Goal: Information Seeking & Learning: Learn about a topic

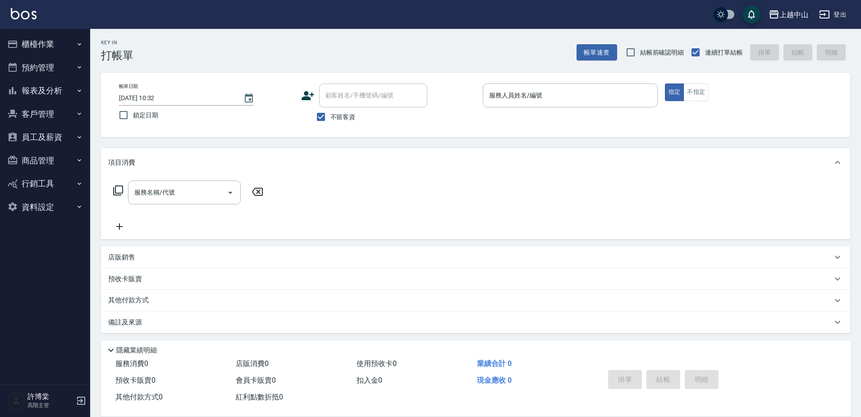
click at [480, 12] on div "上越[PERSON_NAME]出" at bounding box center [430, 14] width 861 height 29
click at [56, 93] on button "報表及分析" at bounding box center [45, 90] width 83 height 23
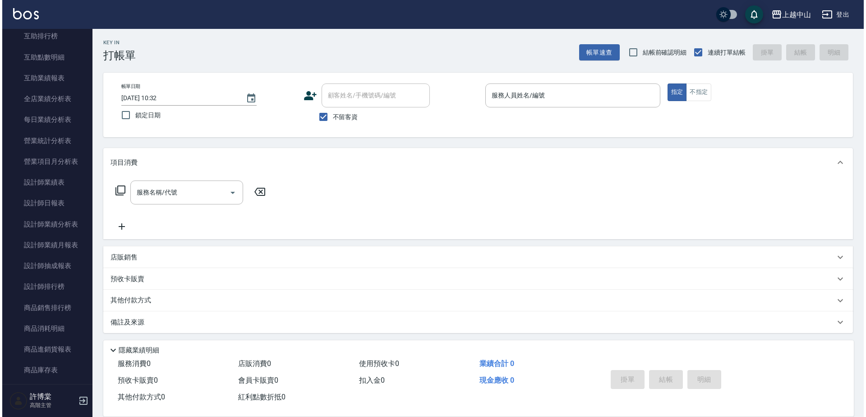
scroll to position [229, 0]
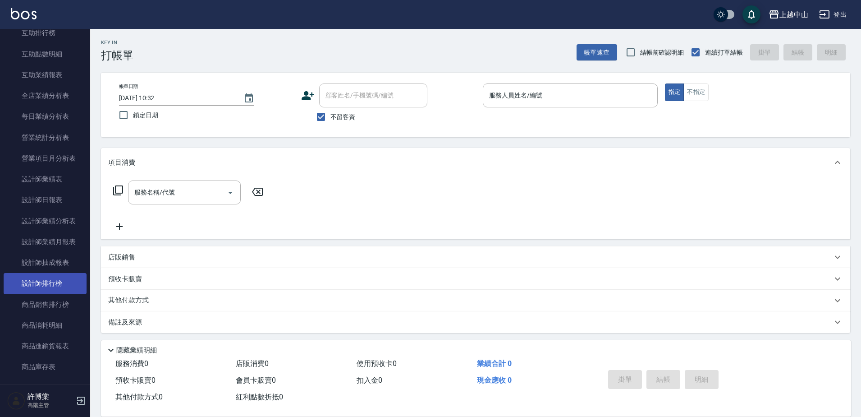
click at [64, 278] on link "設計師排行榜" at bounding box center [45, 283] width 83 height 21
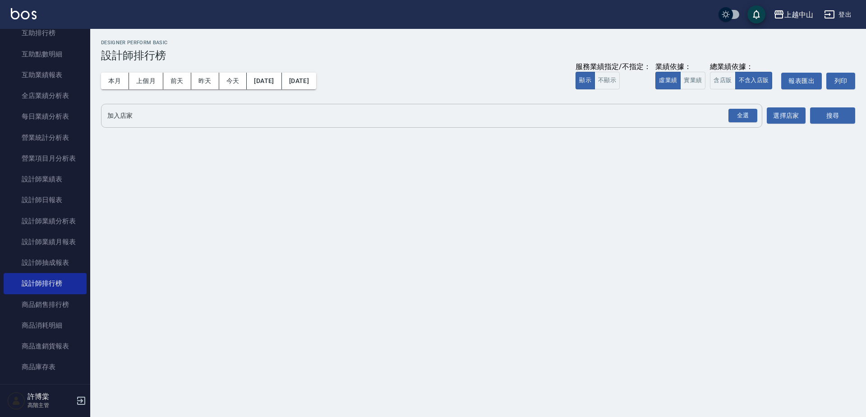
click at [144, 118] on input "加入店家" at bounding box center [424, 116] width 639 height 16
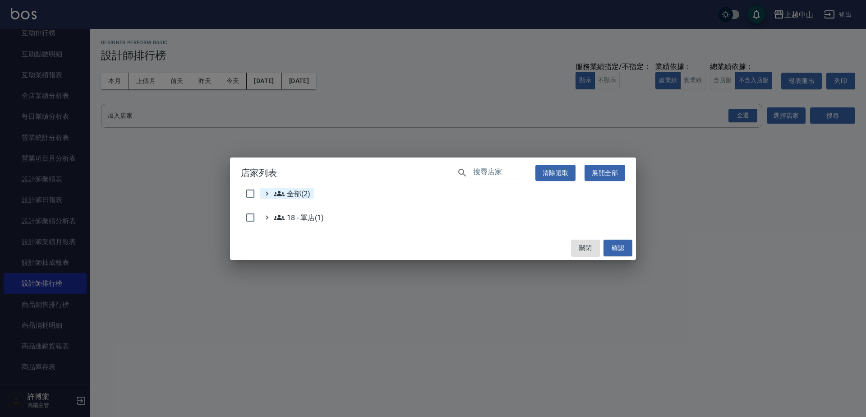
click at [280, 194] on icon at bounding box center [279, 193] width 11 height 5
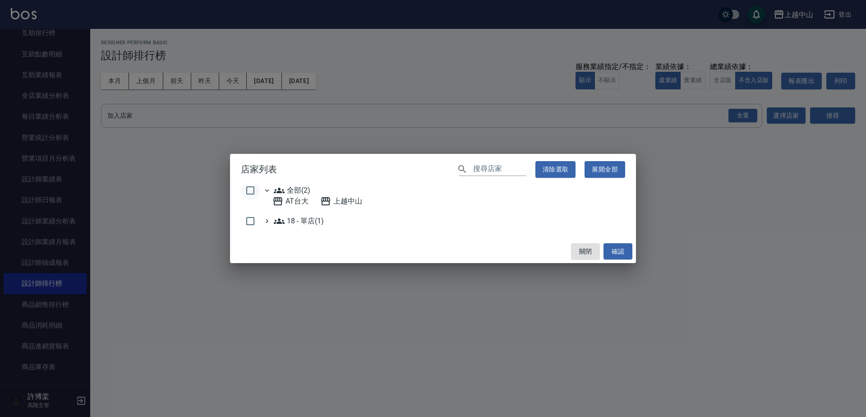
click at [250, 189] on input "checkbox" at bounding box center [250, 190] width 19 height 19
checkbox input "true"
click at [627, 252] on button "確認" at bounding box center [617, 251] width 29 height 17
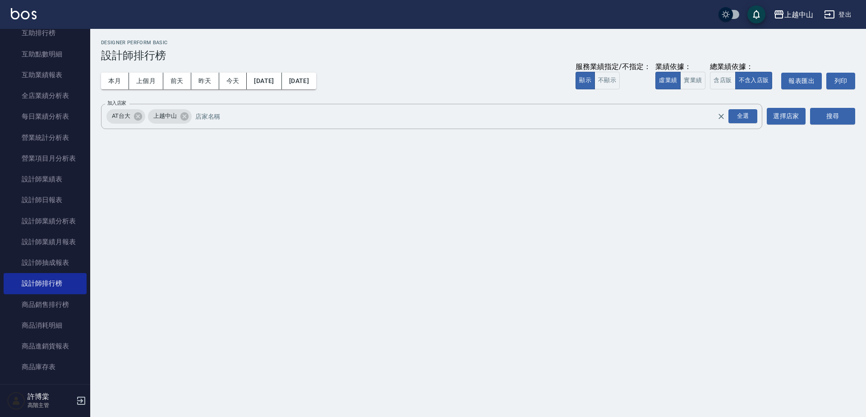
checkbox input "false"
click at [684, 87] on button "實業績" at bounding box center [692, 81] width 25 height 18
click at [836, 112] on button "搜尋" at bounding box center [832, 116] width 45 height 17
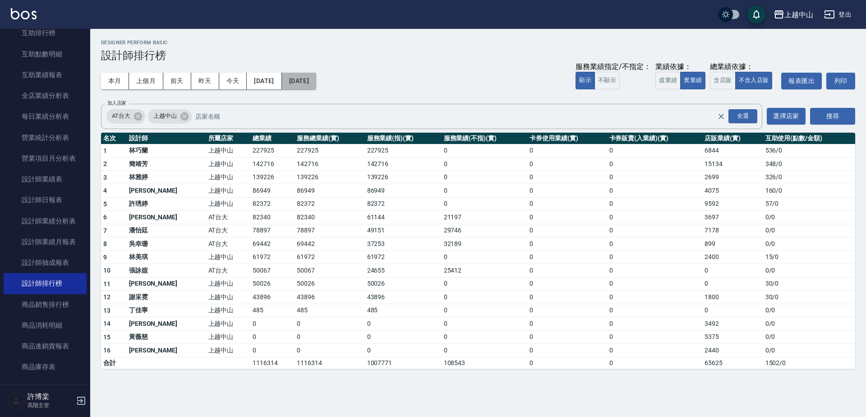
click at [315, 79] on button "[DATE]" at bounding box center [299, 81] width 34 height 17
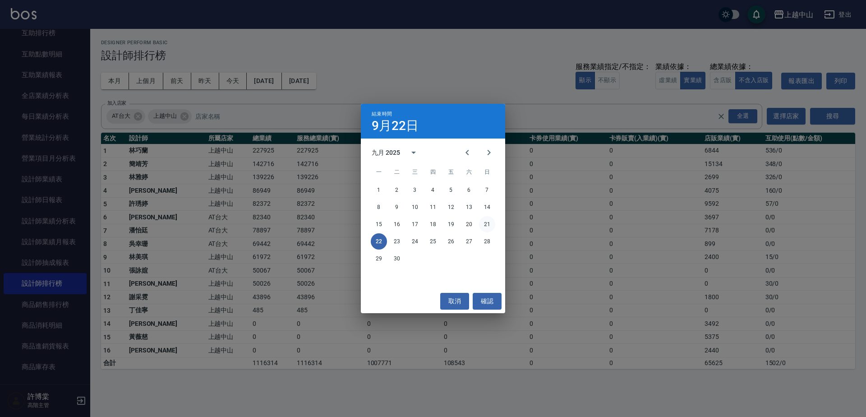
click at [486, 222] on button "21" at bounding box center [487, 224] width 16 height 16
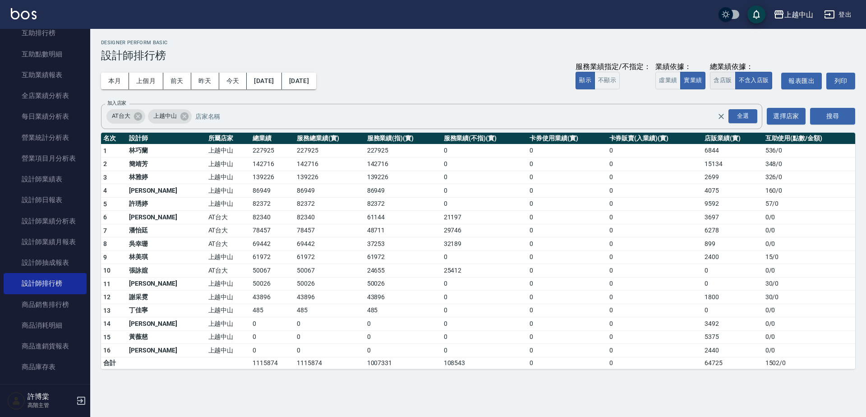
click at [733, 81] on button "含店販" at bounding box center [722, 81] width 25 height 18
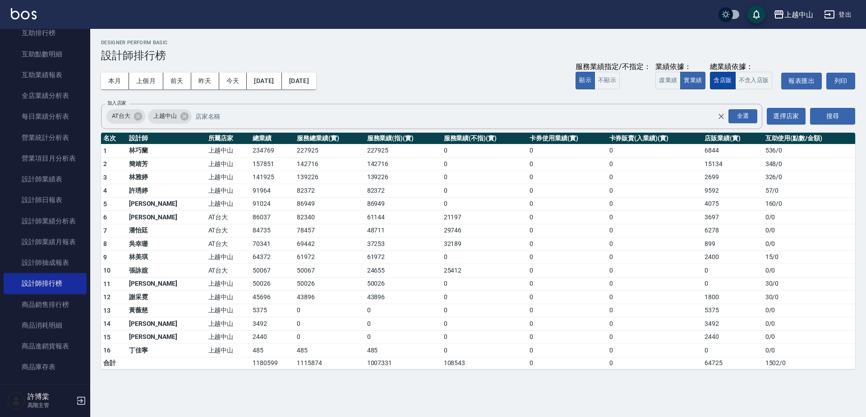
click at [729, 79] on button "含店販" at bounding box center [722, 81] width 25 height 18
click at [250, 147] on td "234769" at bounding box center [272, 151] width 44 height 14
click at [250, 148] on td "234769" at bounding box center [272, 151] width 44 height 14
copy td "234769"
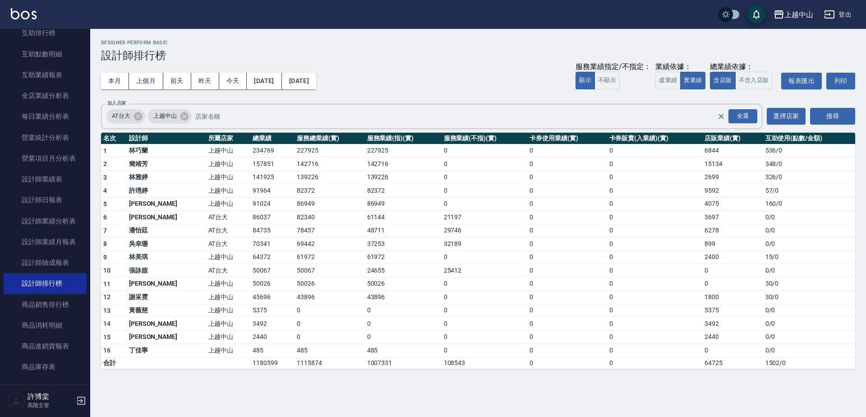
click at [294, 148] on td "227925" at bounding box center [329, 151] width 70 height 14
copy td "227925"
drag, startPoint x: 697, startPoint y: 150, endPoint x: 712, endPoint y: 150, distance: 14.9
click at [712, 150] on td "6844" at bounding box center [732, 151] width 60 height 14
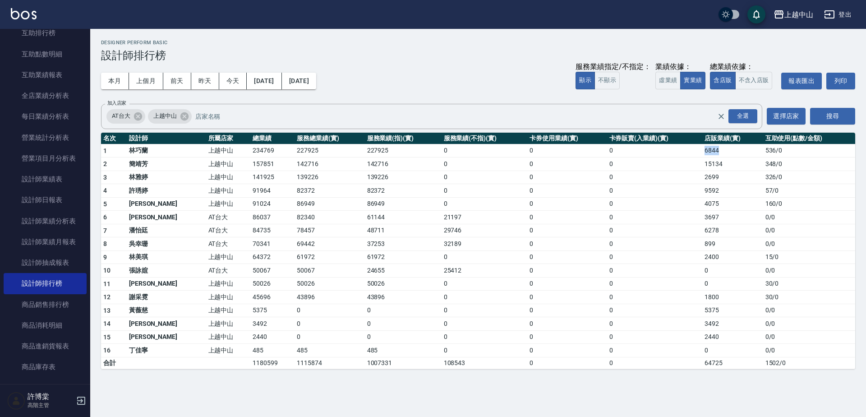
drag, startPoint x: 695, startPoint y: 149, endPoint x: 725, endPoint y: 147, distance: 30.2
click at [725, 147] on td "6844" at bounding box center [732, 151] width 60 height 14
copy td "6844"
click at [250, 159] on td "157851" at bounding box center [272, 164] width 44 height 14
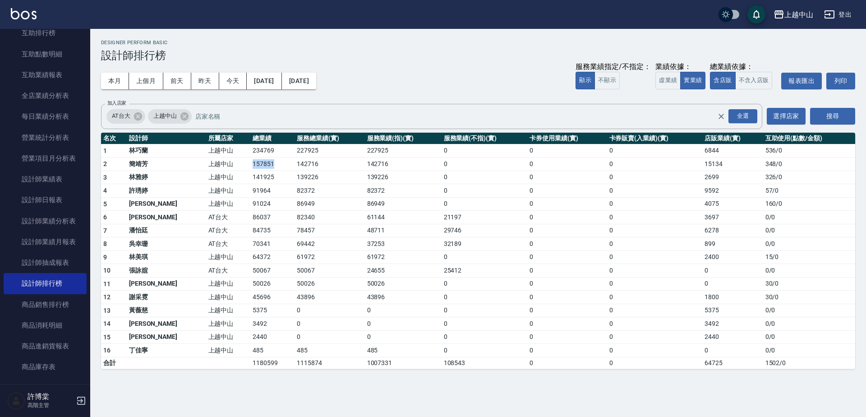
copy td "157851"
click at [294, 162] on td "142716" at bounding box center [329, 164] width 70 height 14
copy td "142716"
drag, startPoint x: 217, startPoint y: 164, endPoint x: 228, endPoint y: 160, distance: 11.4
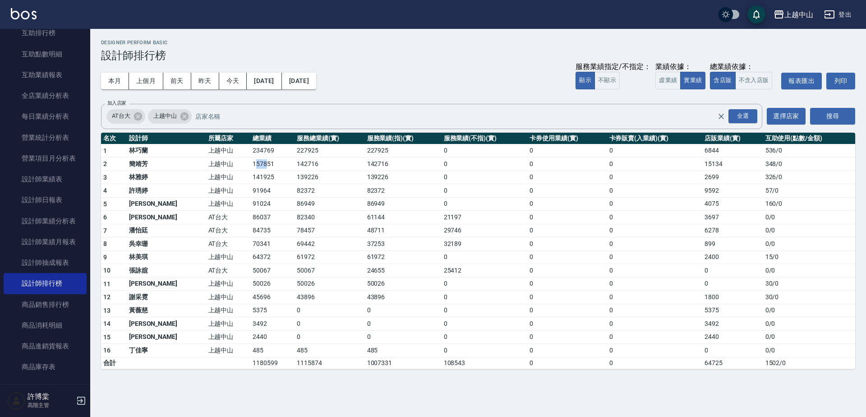
click at [250, 160] on td "157851" at bounding box center [272, 164] width 44 height 14
drag, startPoint x: 214, startPoint y: 160, endPoint x: 238, endPoint y: 160, distance: 23.9
click at [250, 160] on td "157851" at bounding box center [272, 164] width 44 height 14
copy td "157851"
click at [702, 165] on td "15134" at bounding box center [732, 164] width 60 height 14
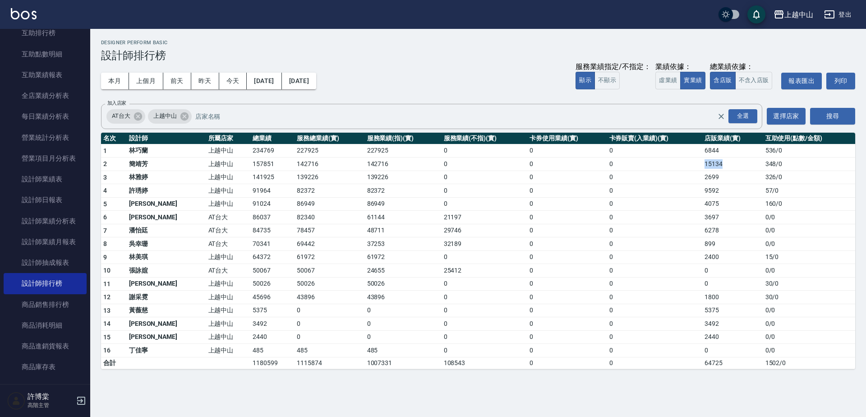
click at [702, 165] on td "15134" at bounding box center [732, 164] width 60 height 14
copy td "15134"
click at [250, 175] on td "141925" at bounding box center [272, 177] width 44 height 14
copy td "141925"
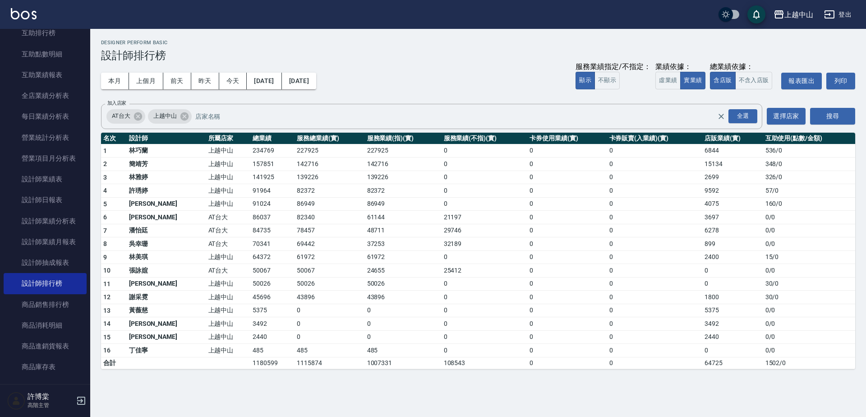
click at [294, 175] on td "139226" at bounding box center [329, 177] width 70 height 14
copy td "139226"
click at [702, 172] on td "2699" at bounding box center [732, 177] width 60 height 14
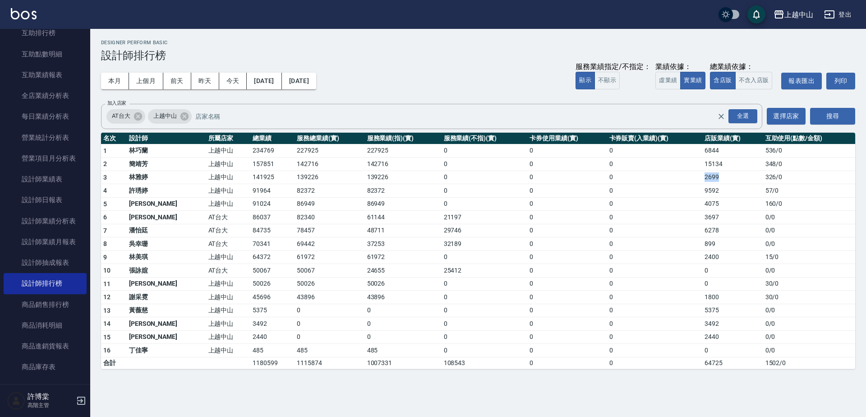
copy td "2699"
click at [250, 191] on td "91964" at bounding box center [272, 191] width 44 height 14
click at [294, 188] on td "82372" at bounding box center [329, 191] width 70 height 14
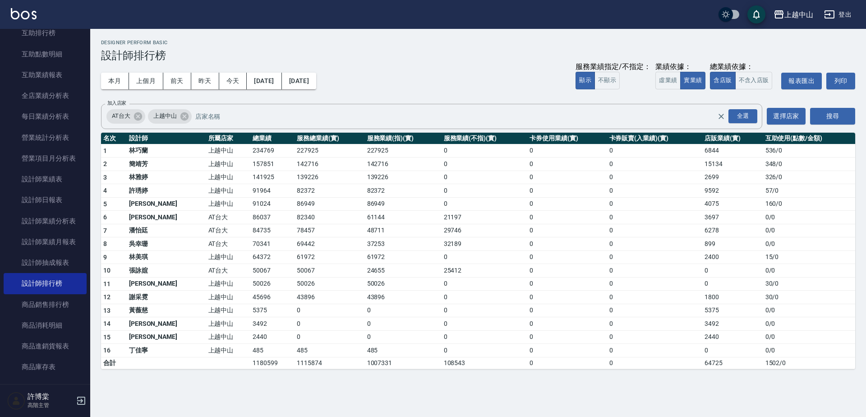
click at [704, 192] on td "9592" at bounding box center [732, 191] width 60 height 14
click at [704, 191] on td "9592" at bounding box center [732, 191] width 60 height 14
click at [666, 80] on button "虛業績" at bounding box center [667, 81] width 25 height 18
click at [250, 191] on td "103479" at bounding box center [272, 191] width 44 height 14
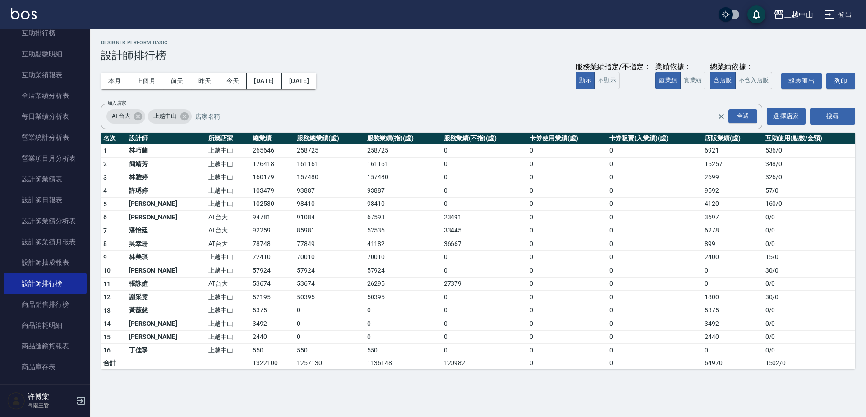
click at [294, 189] on td "93887" at bounding box center [329, 191] width 70 height 14
click at [703, 192] on td "9592" at bounding box center [732, 191] width 60 height 14
click at [294, 188] on td "93887" at bounding box center [329, 191] width 70 height 14
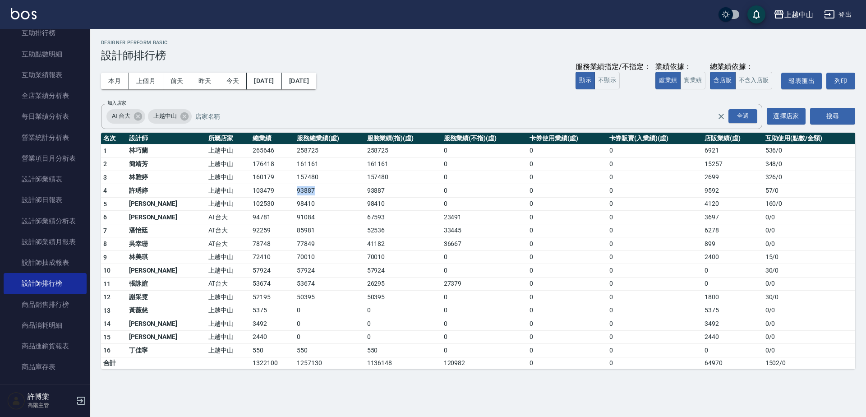
click at [294, 188] on td "93887" at bounding box center [329, 191] width 70 height 14
click at [250, 229] on td "92259" at bounding box center [272, 231] width 44 height 14
click at [294, 232] on td "85981" at bounding box center [329, 231] width 70 height 14
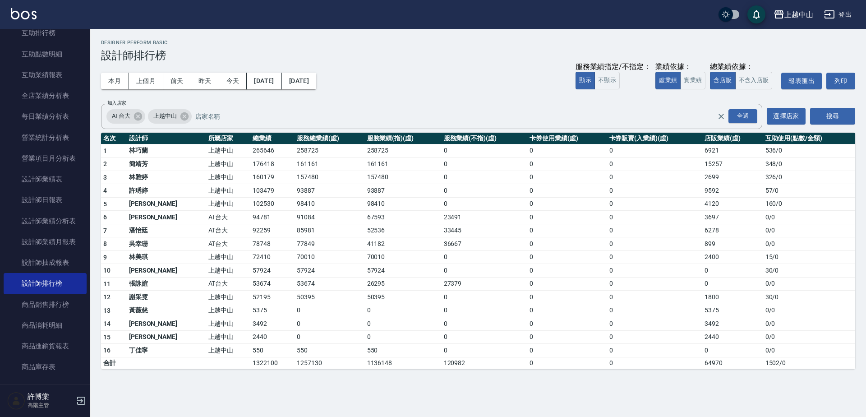
click at [702, 229] on td "6278" at bounding box center [732, 231] width 60 height 14
click at [206, 269] on td "上越中山" at bounding box center [228, 271] width 45 height 14
click at [250, 242] on td "78748" at bounding box center [272, 244] width 44 height 14
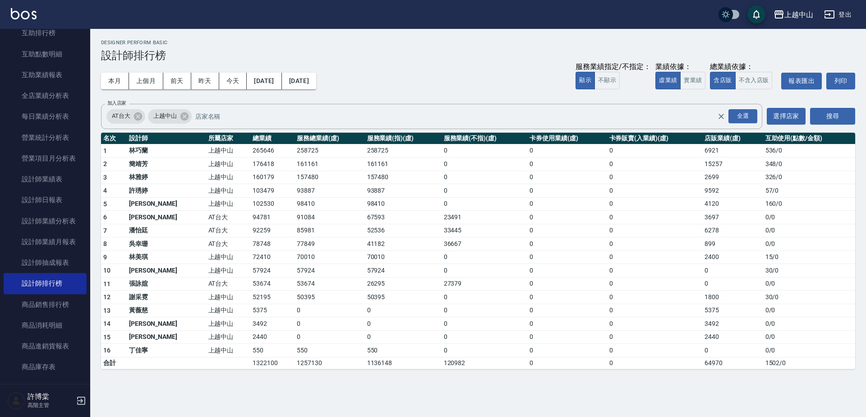
click at [294, 243] on td "77849" at bounding box center [329, 244] width 70 height 14
click at [250, 258] on td "72410" at bounding box center [272, 257] width 44 height 14
click at [294, 258] on td "70010" at bounding box center [329, 257] width 70 height 14
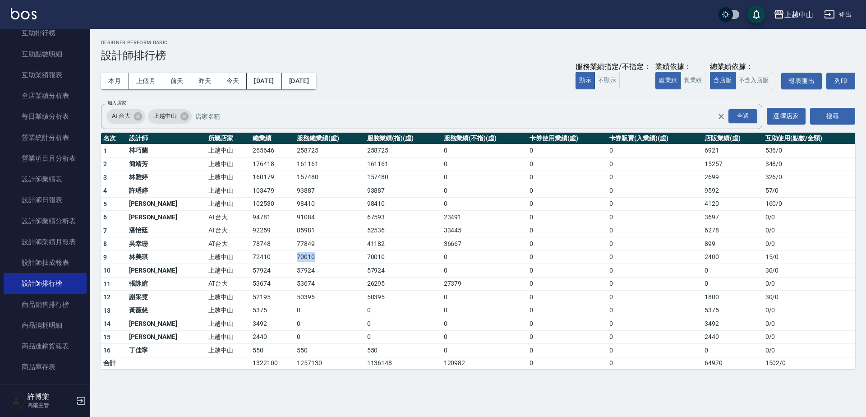
click at [294, 258] on td "70010" at bounding box center [329, 257] width 70 height 14
click at [705, 253] on td "2400" at bounding box center [732, 257] width 60 height 14
click at [250, 258] on td "72410" at bounding box center [272, 257] width 44 height 14
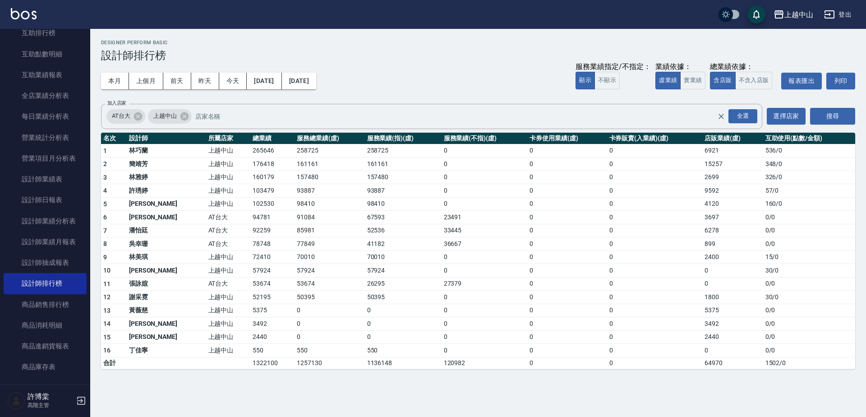
click at [250, 215] on td "94781" at bounding box center [272, 218] width 44 height 14
click at [294, 218] on td "91084" at bounding box center [329, 218] width 70 height 14
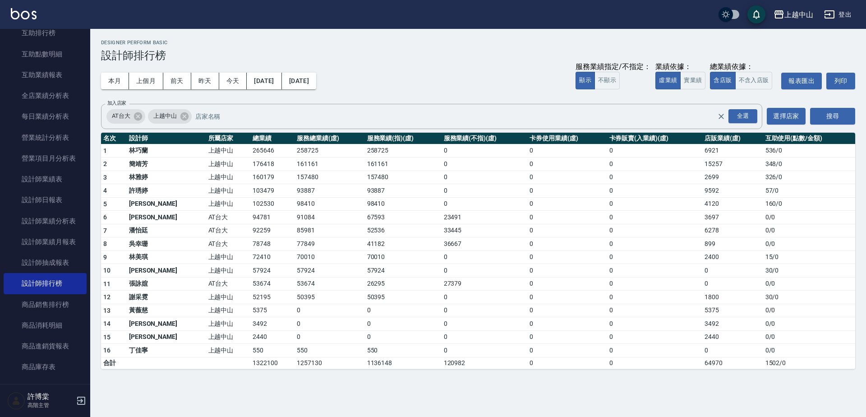
click at [365, 219] on td "67593" at bounding box center [403, 218] width 77 height 14
click at [705, 219] on td "3697" at bounding box center [732, 218] width 60 height 14
click at [250, 271] on td "57924" at bounding box center [272, 271] width 44 height 14
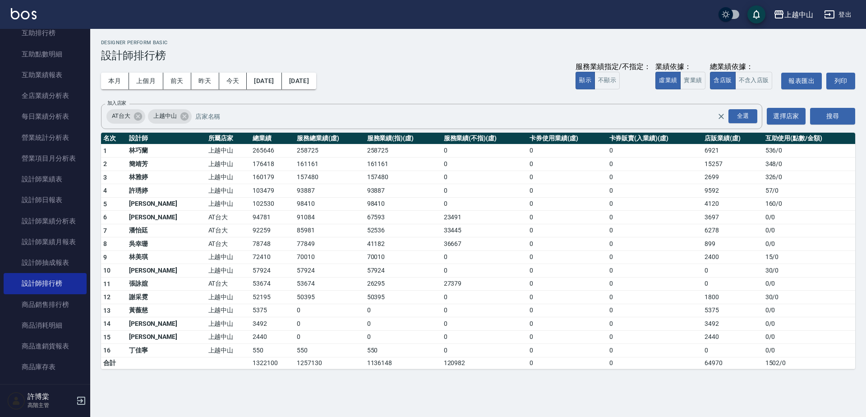
click at [250, 283] on td "53674" at bounding box center [272, 284] width 44 height 14
click at [294, 284] on td "53674" at bounding box center [329, 284] width 70 height 14
click at [250, 296] on td "52195" at bounding box center [272, 297] width 44 height 14
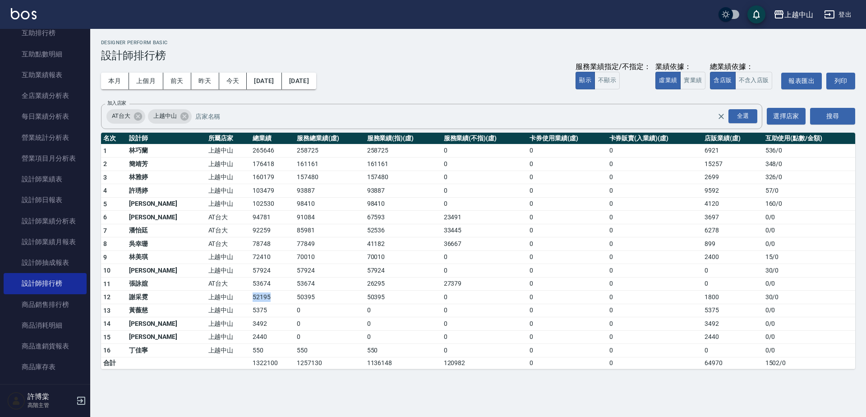
click at [250, 296] on td "52195" at bounding box center [272, 297] width 44 height 14
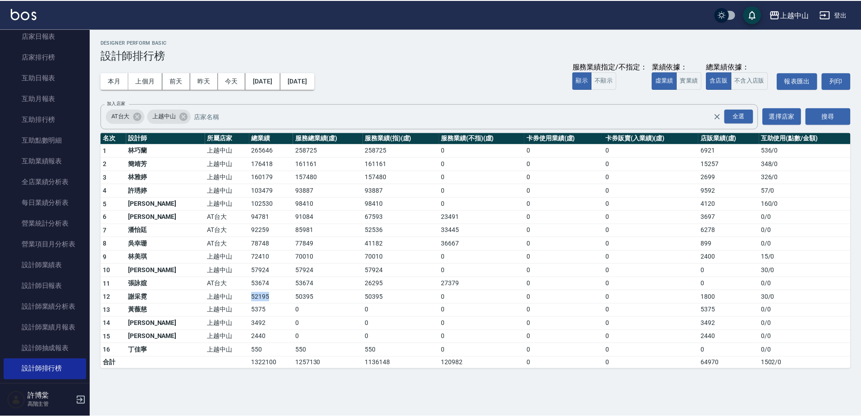
scroll to position [130, 0]
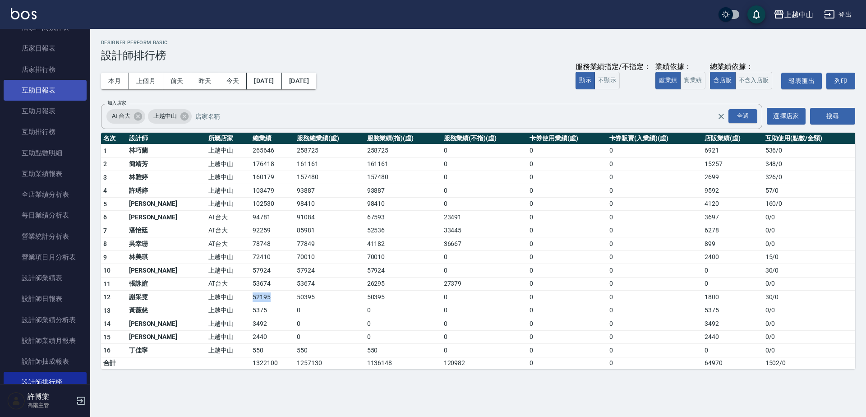
click at [57, 85] on link "互助日報表" at bounding box center [45, 90] width 83 height 21
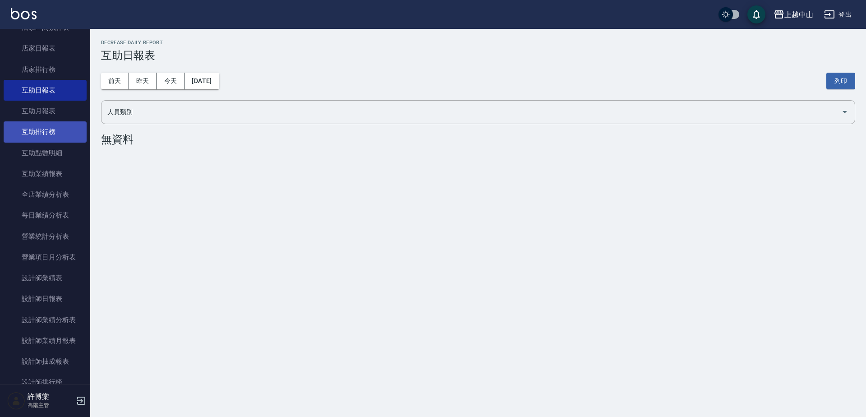
click at [58, 131] on link "互助排行榜" at bounding box center [45, 131] width 83 height 21
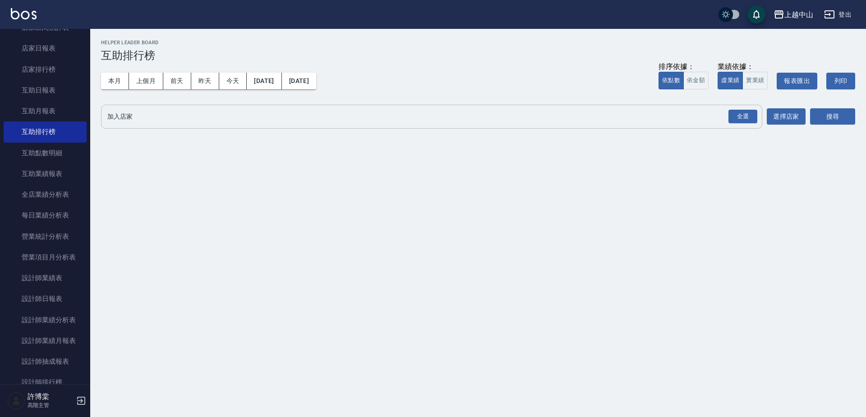
click at [115, 110] on input "加入店家" at bounding box center [424, 117] width 639 height 16
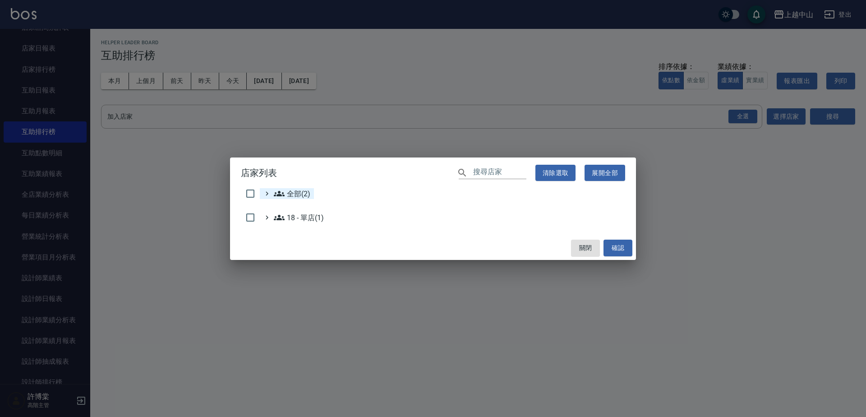
click at [293, 194] on span "全部(2)" at bounding box center [292, 193] width 37 height 11
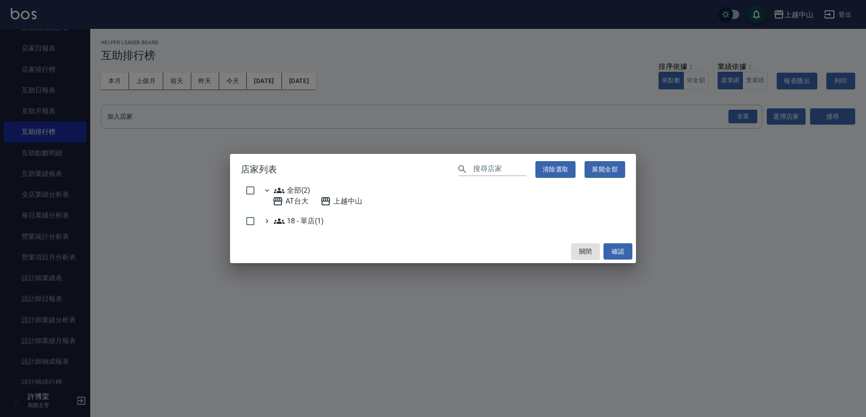
click at [247, 183] on h2 "店家列表 ​ 清除選取 展開全部" at bounding box center [433, 169] width 406 height 31
click at [252, 191] on input "checkbox" at bounding box center [250, 190] width 19 height 19
checkbox input "true"
click at [631, 254] on button "確認" at bounding box center [617, 251] width 29 height 17
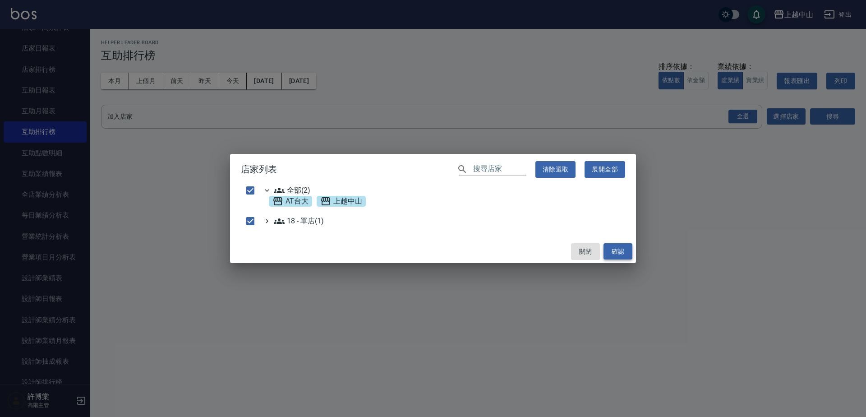
checkbox input "false"
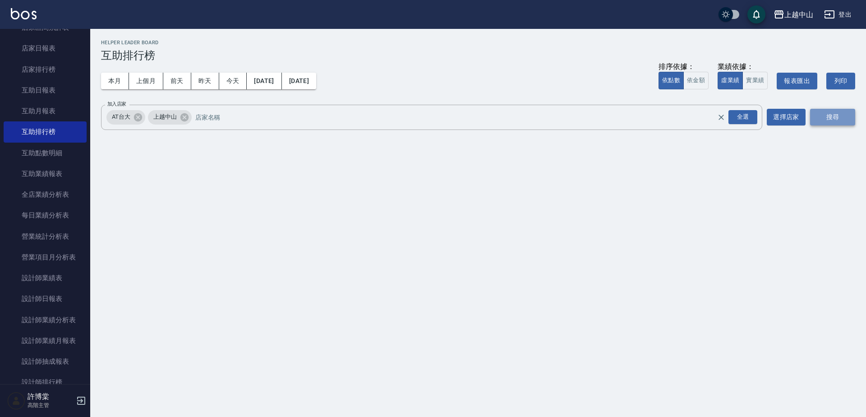
click at [826, 114] on button "搜尋" at bounding box center [832, 117] width 45 height 17
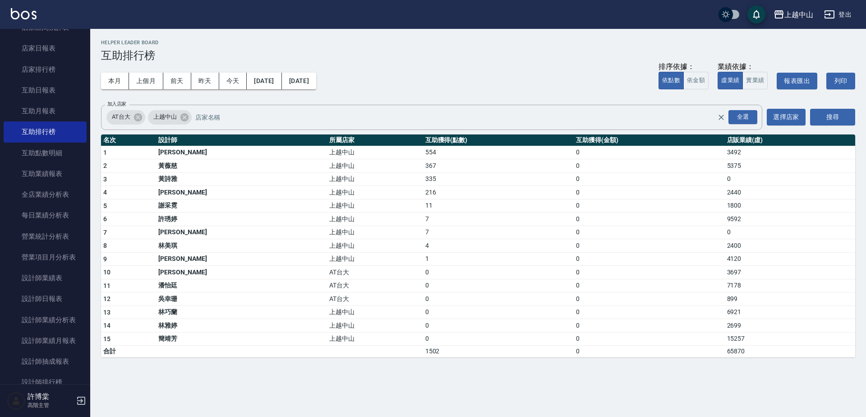
click at [423, 150] on td "554" at bounding box center [498, 153] width 151 height 14
click at [423, 167] on td "367" at bounding box center [498, 166] width 151 height 14
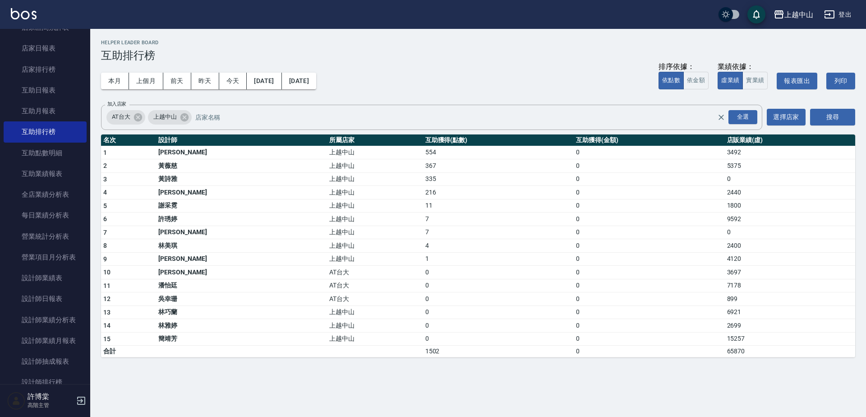
click at [423, 178] on td "335" at bounding box center [498, 179] width 151 height 14
drag, startPoint x: 361, startPoint y: 193, endPoint x: 397, endPoint y: 194, distance: 36.1
click at [423, 194] on td "216" at bounding box center [498, 193] width 151 height 14
click at [435, 185] on tbody "1 [PERSON_NAME] 上越中山 554 0 3492 2 [PERSON_NAME] 上越中山 367 0 5375 3 [PERSON_NAME]…" at bounding box center [478, 251] width 754 height 211
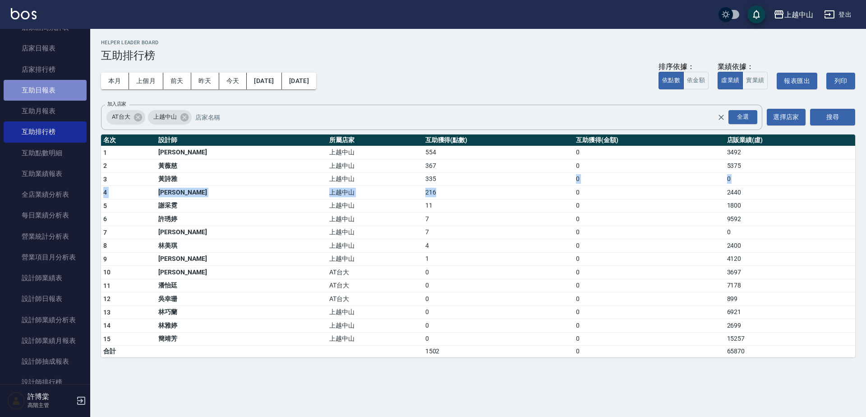
click at [58, 96] on link "互助日報表" at bounding box center [45, 90] width 83 height 21
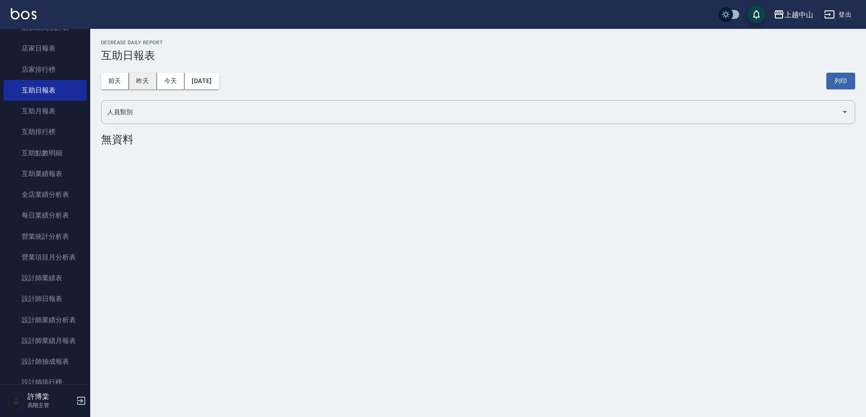
click at [140, 81] on button "昨天" at bounding box center [143, 81] width 28 height 17
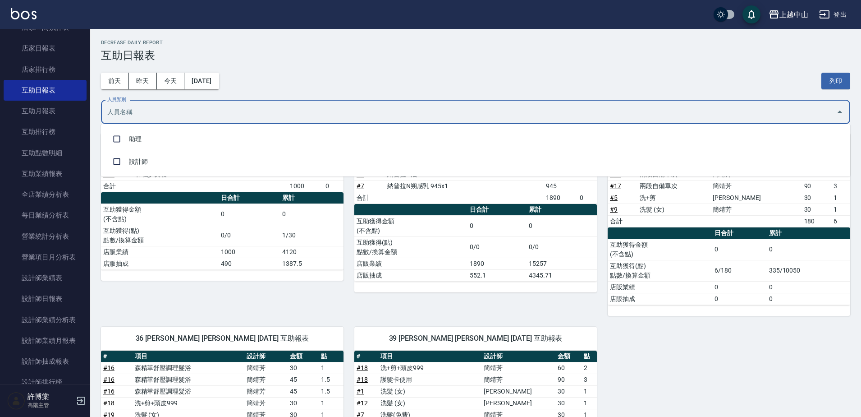
click at [273, 116] on input "人員類別" at bounding box center [469, 112] width 728 height 16
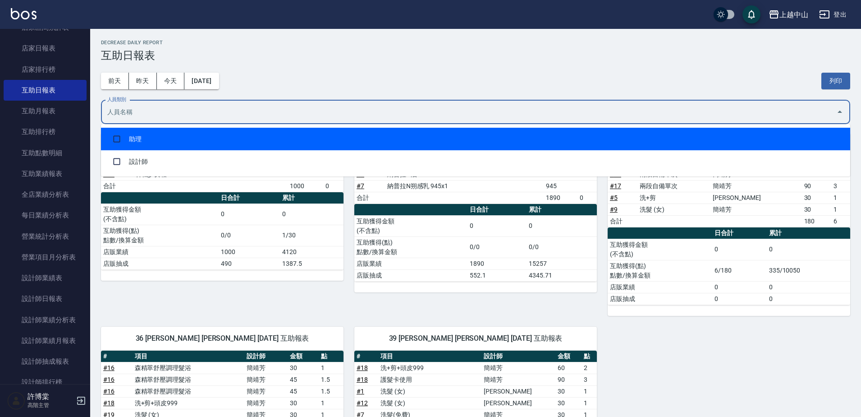
click at [148, 145] on li "助理" at bounding box center [475, 139] width 749 height 23
checkbox input "true"
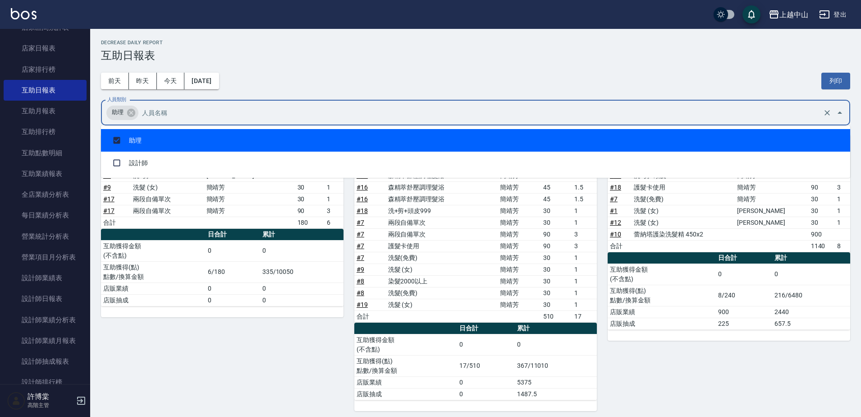
click at [596, 84] on div "[DATE] [DATE] [DATE] [DATE] 列印" at bounding box center [475, 81] width 749 height 38
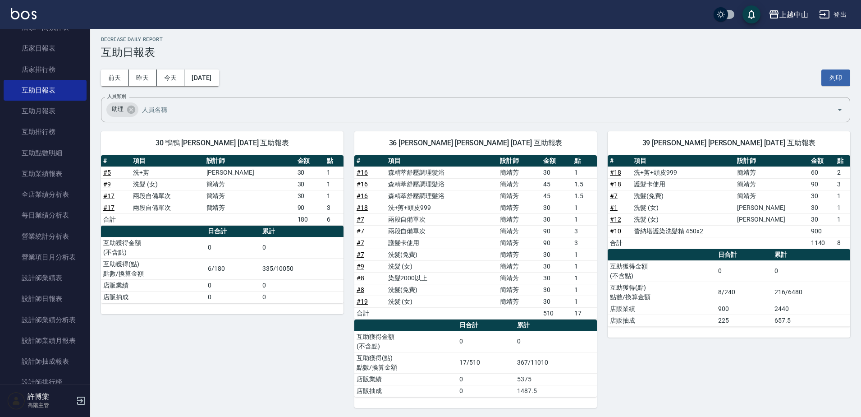
scroll to position [5, 0]
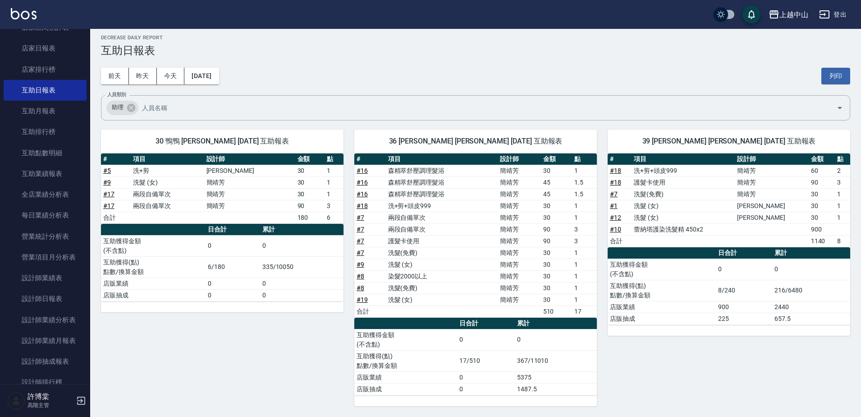
click at [545, 330] on td "0" at bounding box center [556, 339] width 82 height 21
click at [109, 76] on button "前天" at bounding box center [115, 76] width 28 height 17
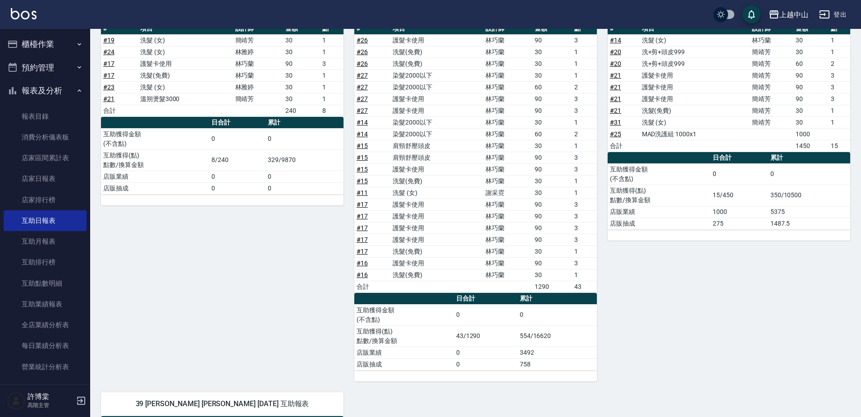
click at [63, 42] on button "櫃檯作業" at bounding box center [45, 43] width 83 height 23
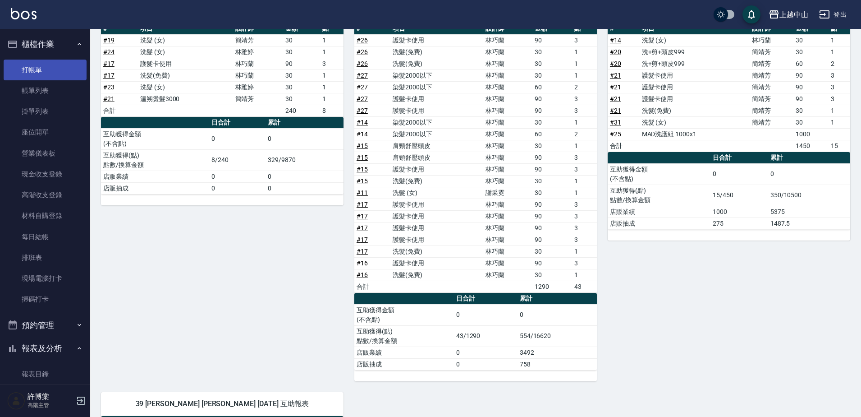
click at [42, 71] on link "打帳單" at bounding box center [45, 70] width 83 height 21
